Goal: Information Seeking & Learning: Compare options

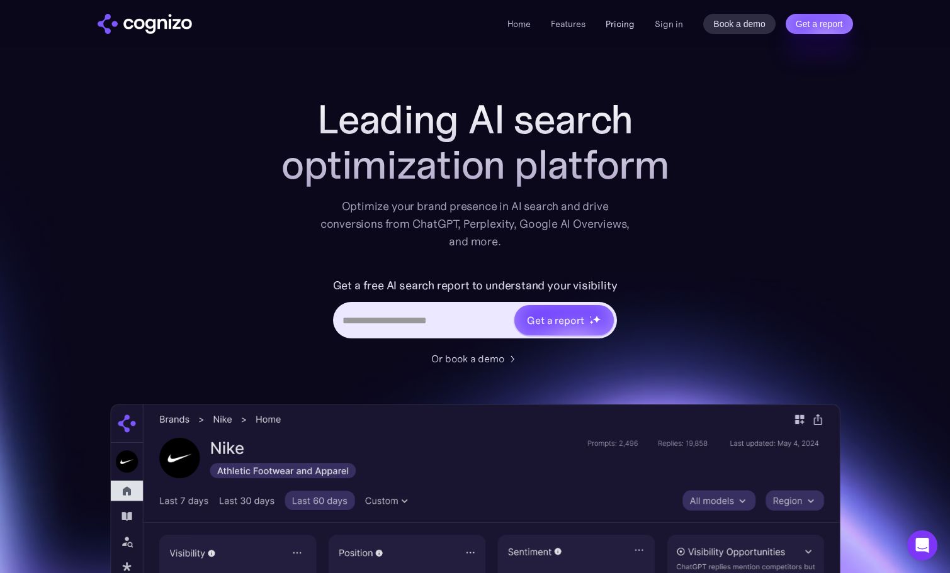
click at [625, 29] on link "Pricing" at bounding box center [619, 23] width 29 height 11
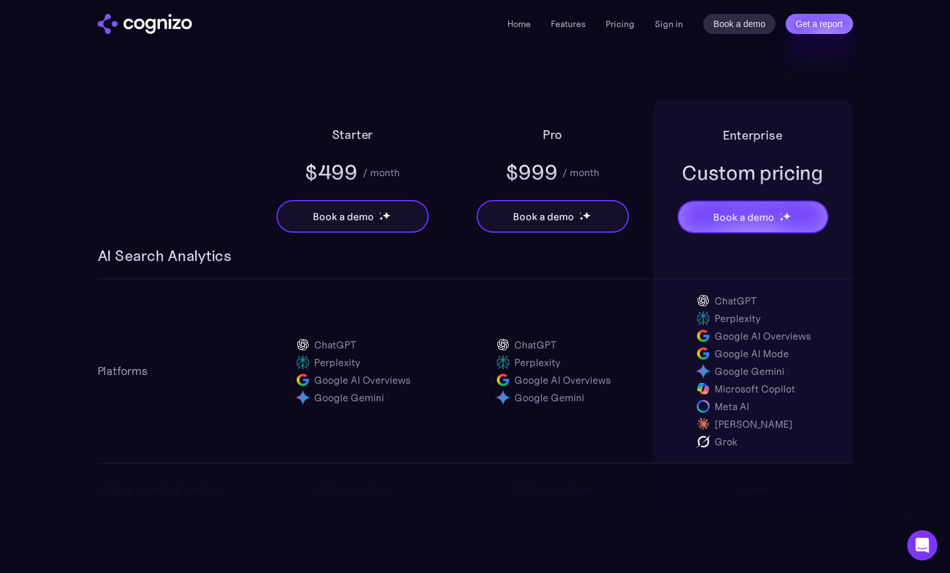
scroll to position [944, 0]
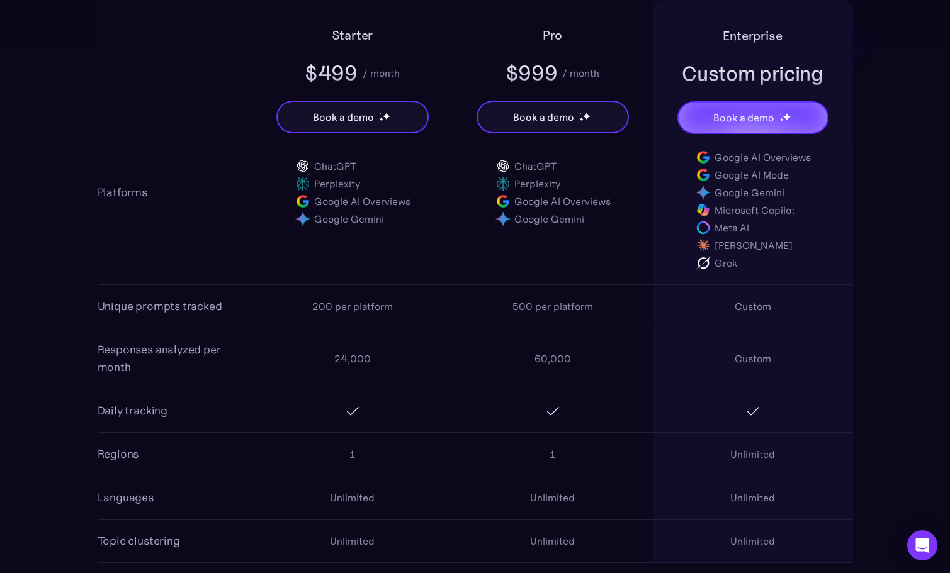
click at [339, 205] on div "Google AI Overviews" at bounding box center [362, 201] width 96 height 15
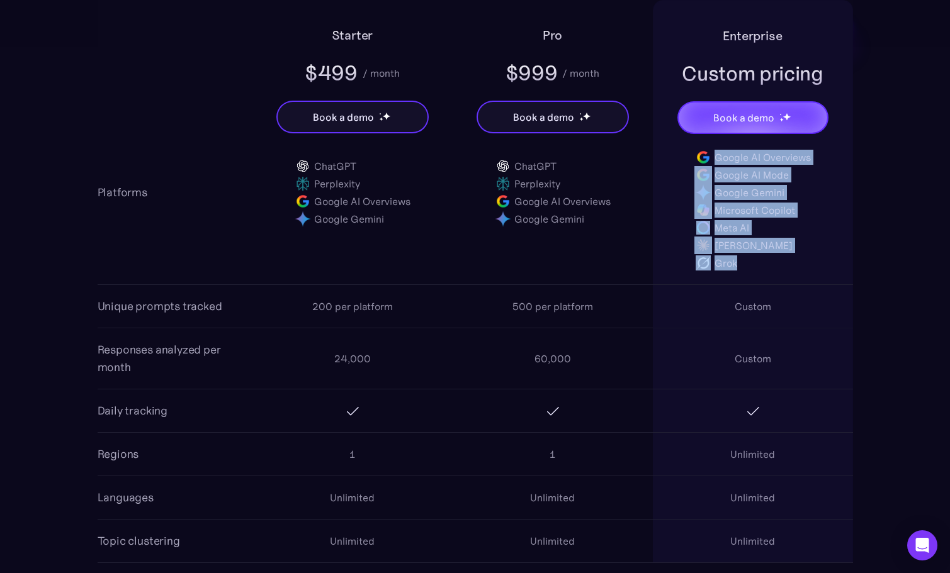
drag, startPoint x: 713, startPoint y: 261, endPoint x: 697, endPoint y: 159, distance: 103.2
click at [697, 159] on div "ChatGPT Perplexity Google AI Overviews Google AI Mode Google Gemini Microsoft C…" at bounding box center [752, 192] width 116 height 159
copy div "Google AI Overviews Google AI Mode Google Gemini Microsoft Copilot Meta AI [PER…"
